Goal: Information Seeking & Learning: Learn about a topic

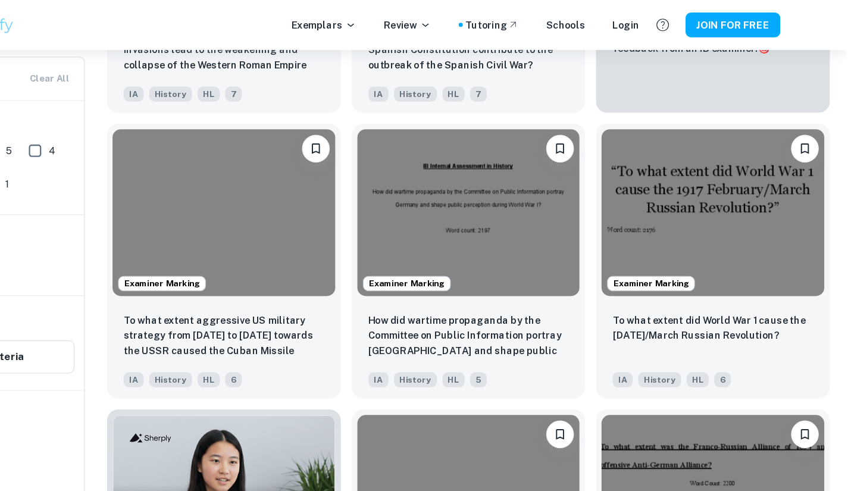
scroll to position [560, 0]
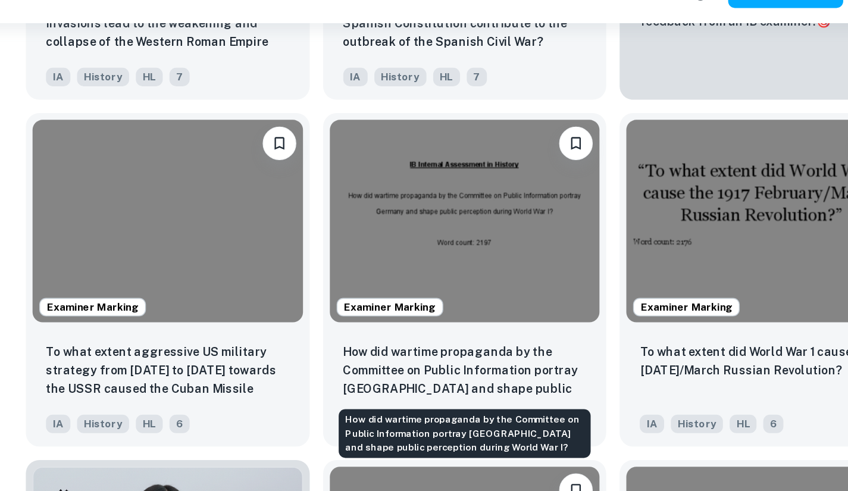
click at [500, 285] on p "How did wartime propaganda by the Committee on Public Information portray [GEOG…" at bounding box center [523, 289] width 173 height 40
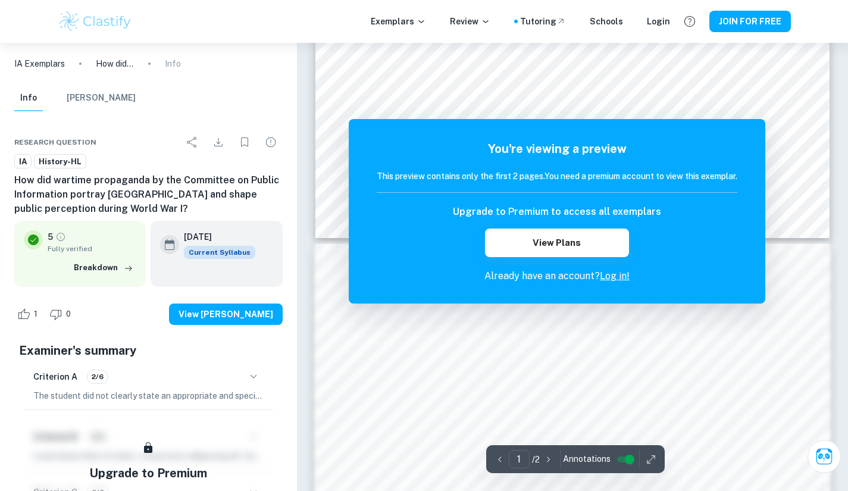
scroll to position [537, 0]
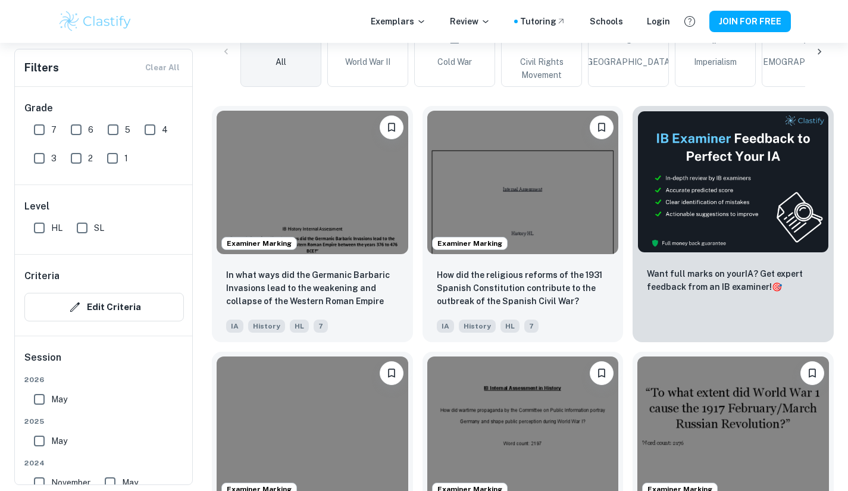
scroll to position [294, 0]
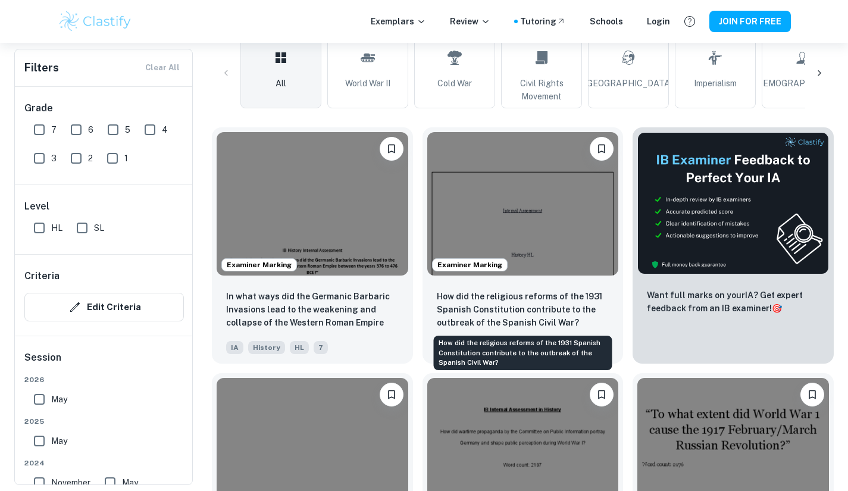
click at [496, 291] on p "How did the religious reforms of the 1931 Spanish Constitution contribute to th…" at bounding box center [523, 309] width 173 height 39
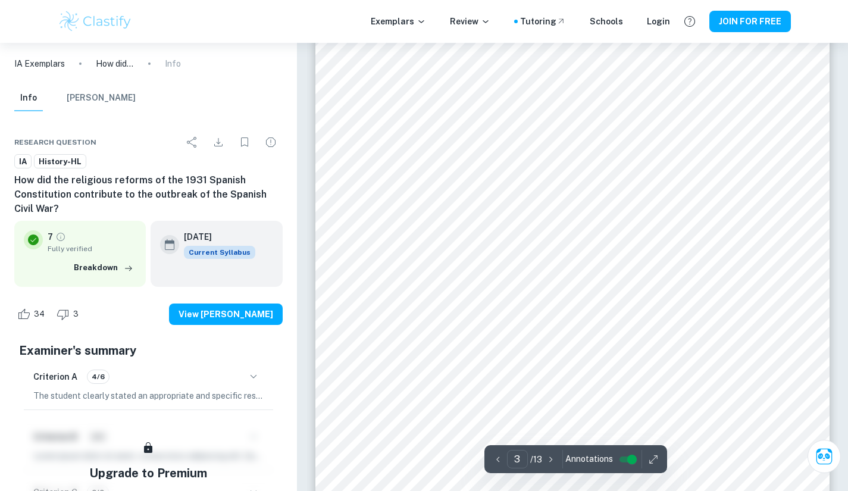
scroll to position [1765, 0]
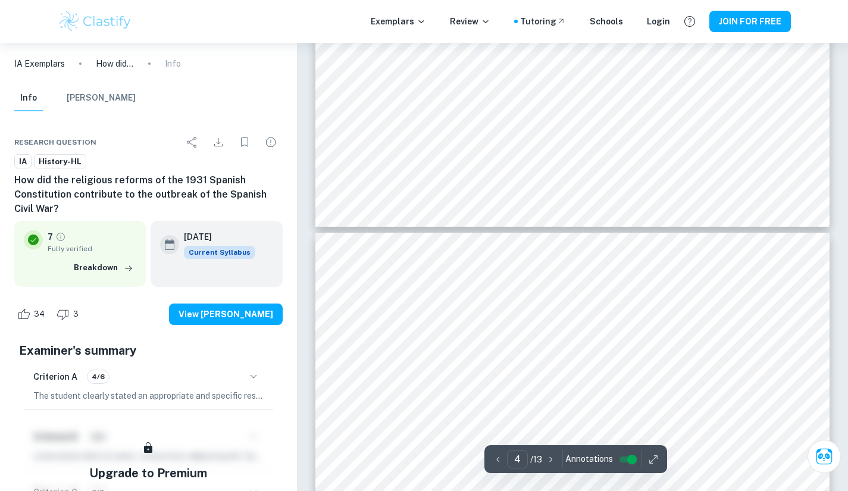
type input "5"
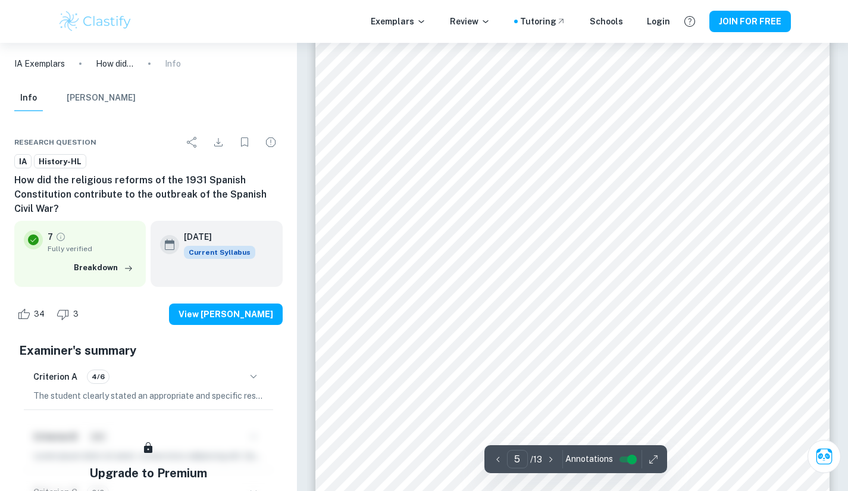
scroll to position [3124, 0]
